Goal: Use online tool/utility: Utilize a website feature to perform a specific function

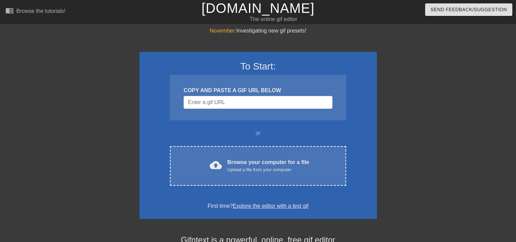
click at [254, 109] on div "COPY AND PASTE A GIF URL BELOW" at bounding box center [258, 97] width 176 height 45
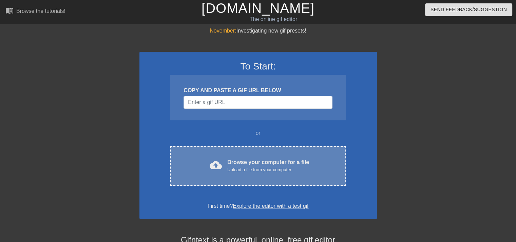
click at [251, 170] on div "Upload a file from your computer" at bounding box center [268, 170] width 82 height 7
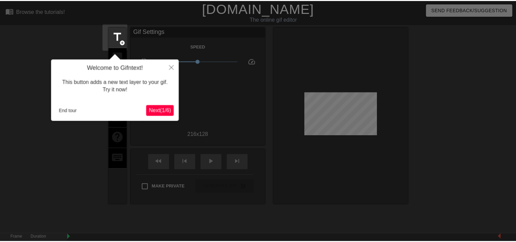
scroll to position [16, 0]
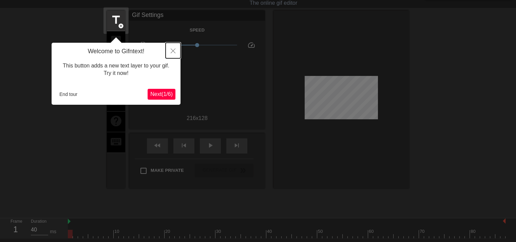
click at [173, 50] on icon "Close" at bounding box center [173, 51] width 5 height 5
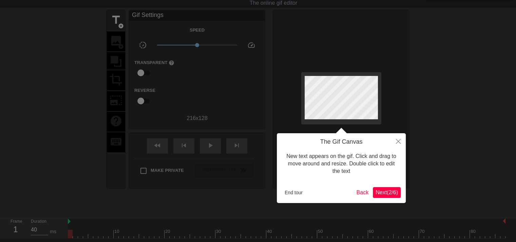
scroll to position [0, 0]
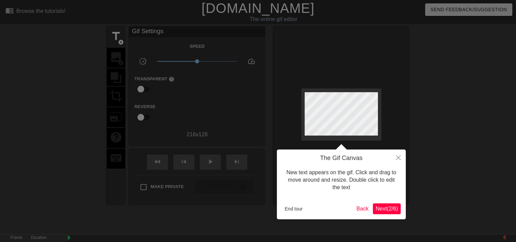
click at [387, 206] on span "Next ( 2 / 6 )" at bounding box center [387, 209] width 22 height 6
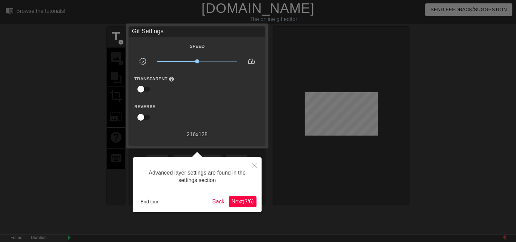
scroll to position [16, 0]
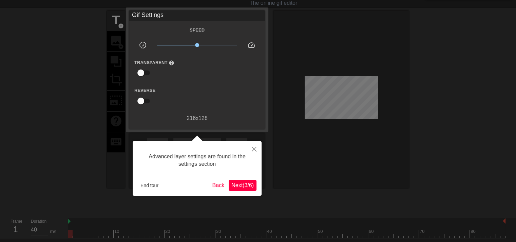
click at [249, 183] on span "Next ( 3 / 6 )" at bounding box center [242, 186] width 22 height 6
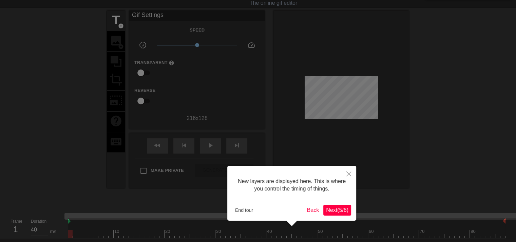
click at [346, 211] on span "Next ( 5 / 6 )" at bounding box center [337, 210] width 22 height 6
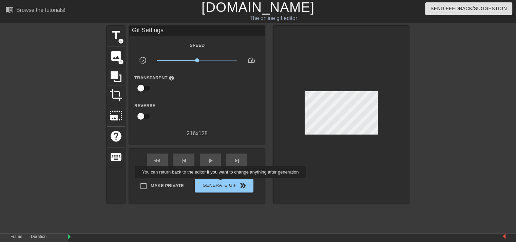
scroll to position [0, 0]
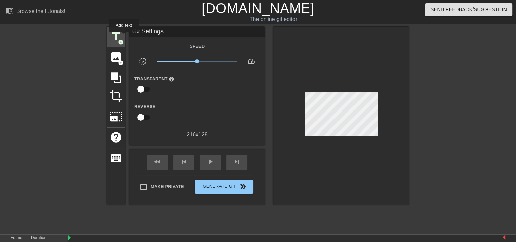
click at [124, 36] on div "title add_circle" at bounding box center [116, 37] width 18 height 21
click at [361, 84] on div at bounding box center [341, 116] width 136 height 178
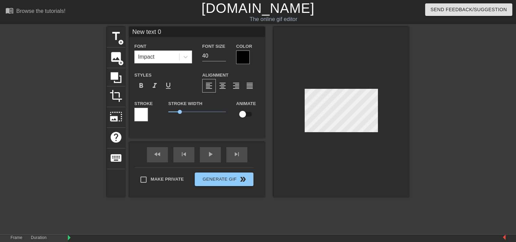
click at [350, 64] on div at bounding box center [341, 112] width 136 height 171
click at [117, 38] on span "title" at bounding box center [116, 36] width 13 height 13
type input "Q"
type textarea "Q"
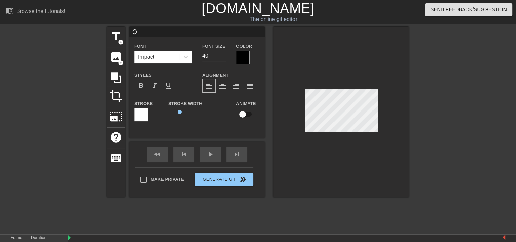
type input "Qu"
type textarea "Qu"
type input "Qua"
type textarea "Qua"
type input "Qual"
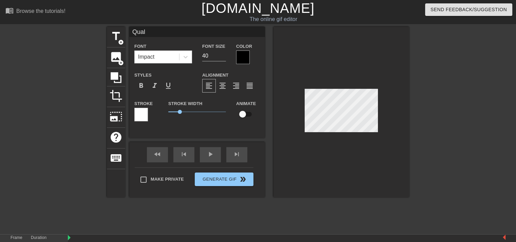
type textarea "Qual"
type input "Quali"
type textarea "Quali"
type input "Qualit"
type textarea "Qualit"
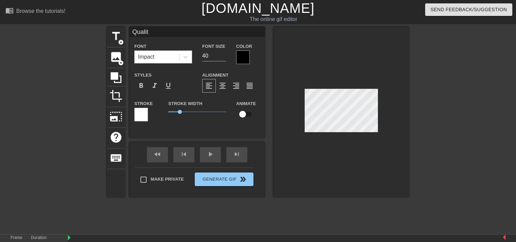
type input "Quality"
type textarea "Quality"
type input "Quality"
type textarea "Quality"
type input "Quality c"
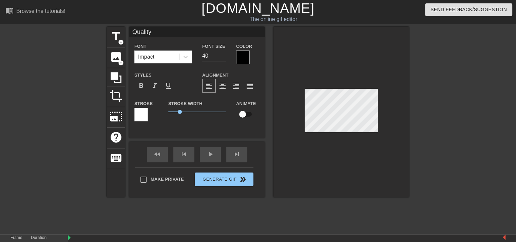
type textarea "Quality c"
type input "Quality co"
type textarea "Quality co"
type input "Quality con"
type textarea "Quality con"
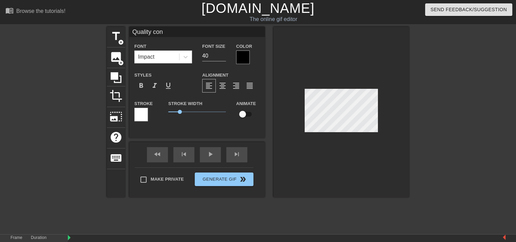
type input "Quality cont"
type textarea "Quality cont"
type input "Quality [PERSON_NAME]"
type textarea "Quality [PERSON_NAME]"
type input "Quality conten"
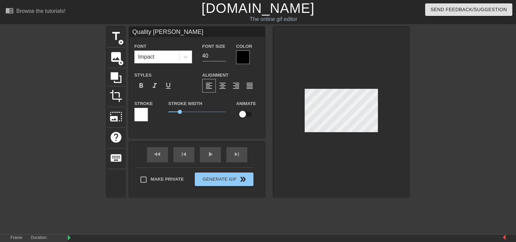
type textarea "Quality conten"
type input "Quality content"
type textarea "Quality content"
click at [224, 57] on input "39" at bounding box center [214, 56] width 24 height 11
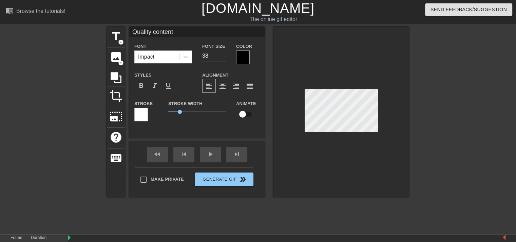
click at [224, 57] on input "38" at bounding box center [214, 56] width 24 height 11
click at [224, 57] on input "37" at bounding box center [214, 56] width 24 height 11
click at [224, 57] on input "36" at bounding box center [214, 56] width 24 height 11
click at [224, 57] on input "35" at bounding box center [214, 56] width 24 height 11
click at [224, 57] on input "34" at bounding box center [214, 56] width 24 height 11
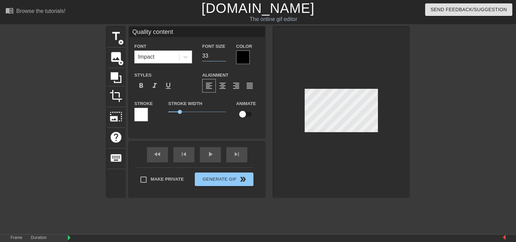
click at [224, 57] on input "33" at bounding box center [214, 56] width 24 height 11
click at [224, 57] on input "32" at bounding box center [214, 56] width 24 height 11
click at [224, 57] on input "31" at bounding box center [214, 56] width 24 height 11
click at [224, 57] on input "30" at bounding box center [214, 56] width 24 height 11
click at [224, 57] on input "29" at bounding box center [214, 56] width 24 height 11
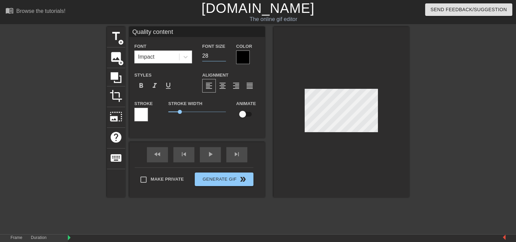
click at [224, 57] on input "28" at bounding box center [214, 56] width 24 height 11
click at [224, 57] on input "27" at bounding box center [214, 56] width 24 height 11
click at [224, 57] on input "26" at bounding box center [214, 56] width 24 height 11
click at [224, 57] on input "25" at bounding box center [214, 56] width 24 height 11
type input "24"
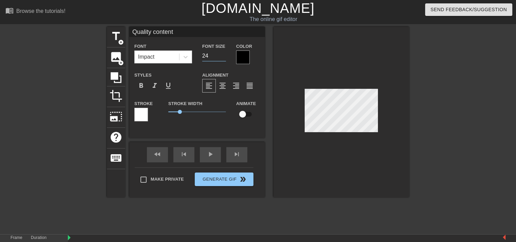
click at [224, 57] on input "24" at bounding box center [214, 56] width 24 height 11
click at [114, 77] on icon at bounding box center [116, 77] width 11 height 11
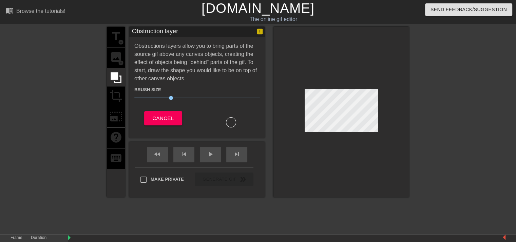
click at [228, 121] on div at bounding box center [231, 122] width 10 height 10
click at [349, 95] on div at bounding box center [341, 112] width 136 height 171
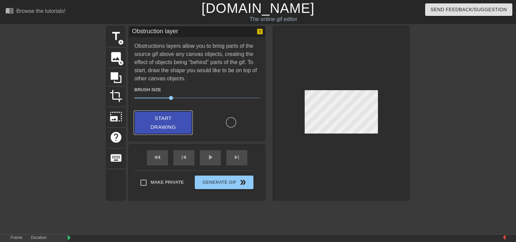
click at [189, 125] on button "Start Drawing" at bounding box center [163, 122] width 58 height 23
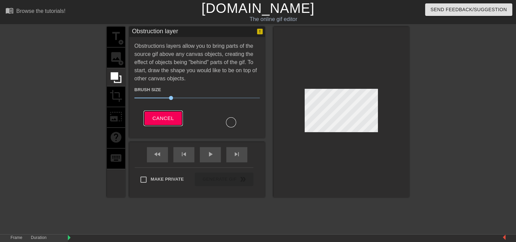
click at [180, 121] on button "Cancel" at bounding box center [163, 118] width 38 height 14
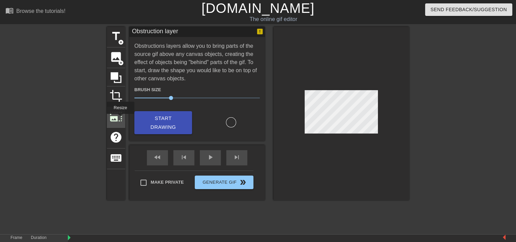
click at [119, 118] on span "photo_size_select_large" at bounding box center [116, 116] width 13 height 13
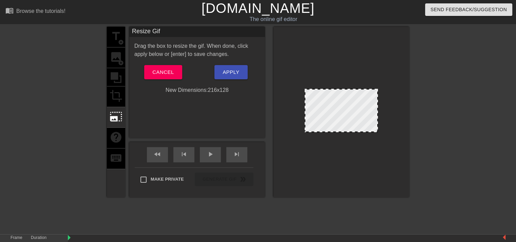
click at [151, 79] on div "Drag the box to resize the gif. When done, click apply below or [enter] to save…" at bounding box center [197, 68] width 126 height 52
click at [153, 75] on span "Cancel" at bounding box center [162, 72] width 21 height 9
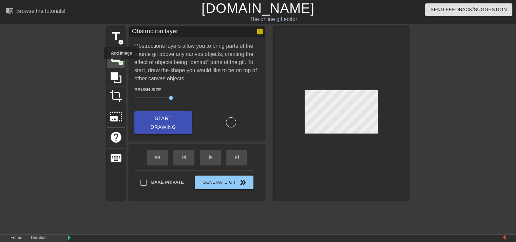
click at [121, 64] on span "add_circle" at bounding box center [121, 63] width 6 height 6
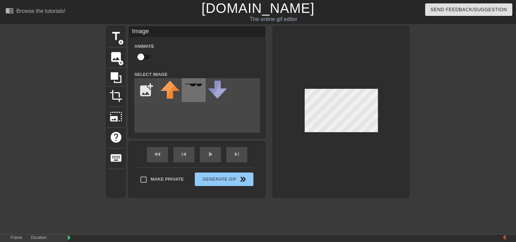
drag, startPoint x: 187, startPoint y: 94, endPoint x: 187, endPoint y: 98, distance: 4.1
click at [187, 98] on div at bounding box center [194, 90] width 24 height 24
click at [161, 88] on img at bounding box center [169, 90] width 19 height 18
